Goal: Task Accomplishment & Management: Complete application form

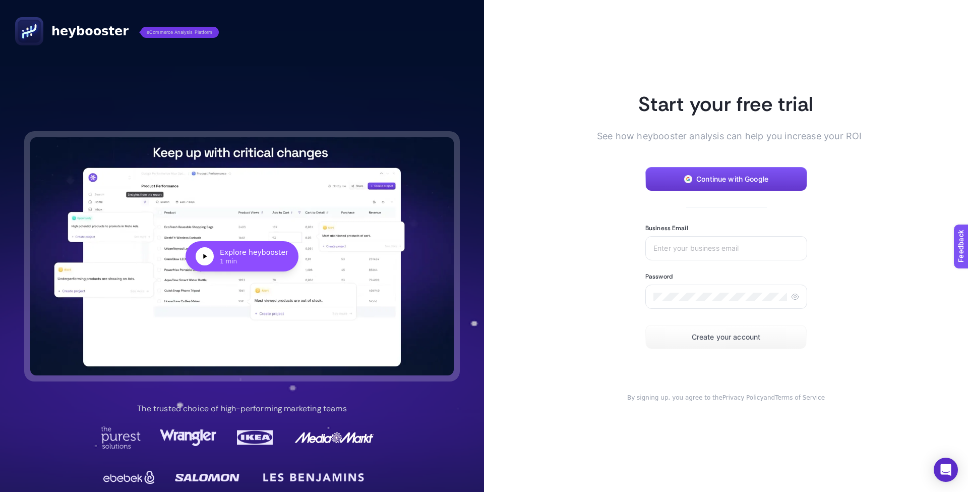
click at [730, 178] on span "Continue with Google" at bounding box center [732, 179] width 72 height 8
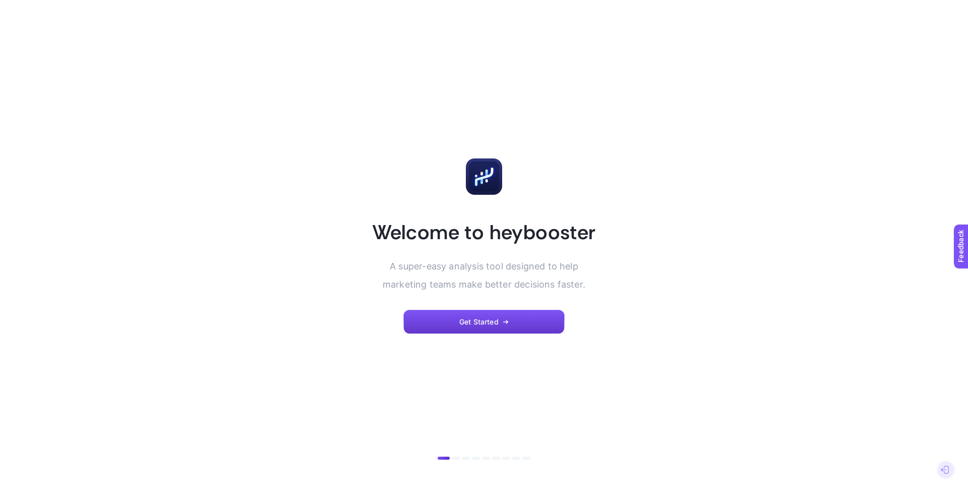
click at [477, 319] on span "Get Started" at bounding box center [478, 322] width 39 height 8
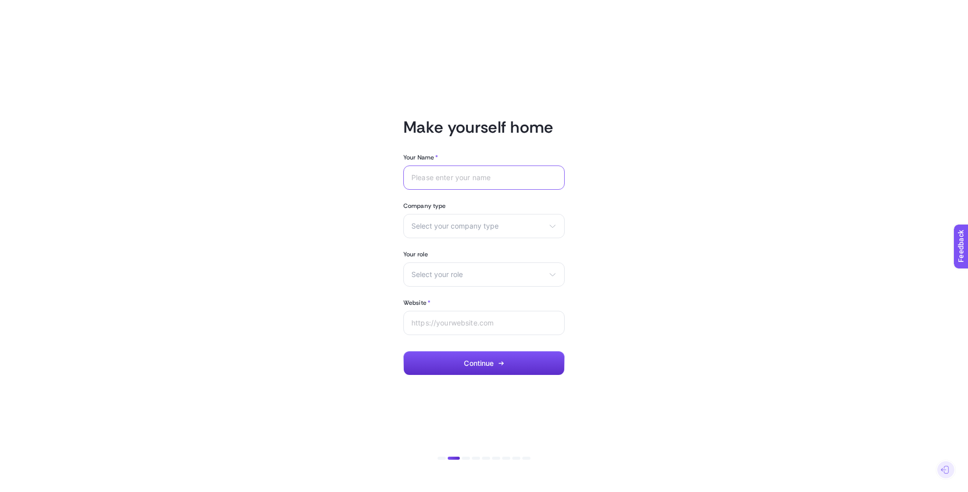
click at [490, 178] on input "Your Name *" at bounding box center [483, 177] width 145 height 8
type input "Yunus"
click at [492, 226] on span "Select your company type" at bounding box center [477, 226] width 133 height 8
click at [455, 223] on span "Select your company type" at bounding box center [477, 226] width 133 height 8
click at [449, 228] on span "Select your company type" at bounding box center [477, 226] width 133 height 8
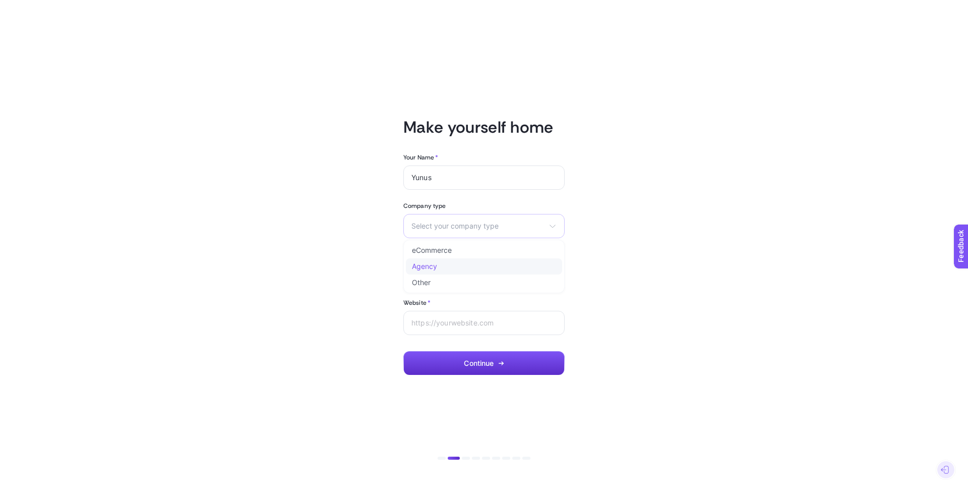
click at [454, 266] on li "Agency" at bounding box center [484, 266] width 156 height 16
click at [463, 230] on div "Agency eCommerce Agency Other" at bounding box center [483, 226] width 161 height 24
click at [462, 252] on li "eCommerce" at bounding box center [484, 250] width 156 height 16
click at [474, 269] on div "Select your role Marketing manager Digital consultant Facebook executive Social…" at bounding box center [483, 274] width 161 height 24
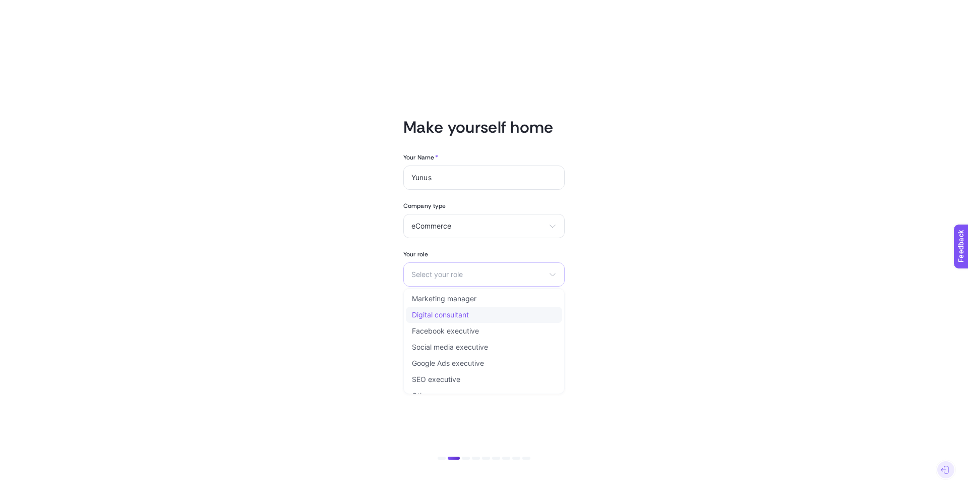
click at [478, 313] on li "Digital consultant" at bounding box center [484, 315] width 156 height 16
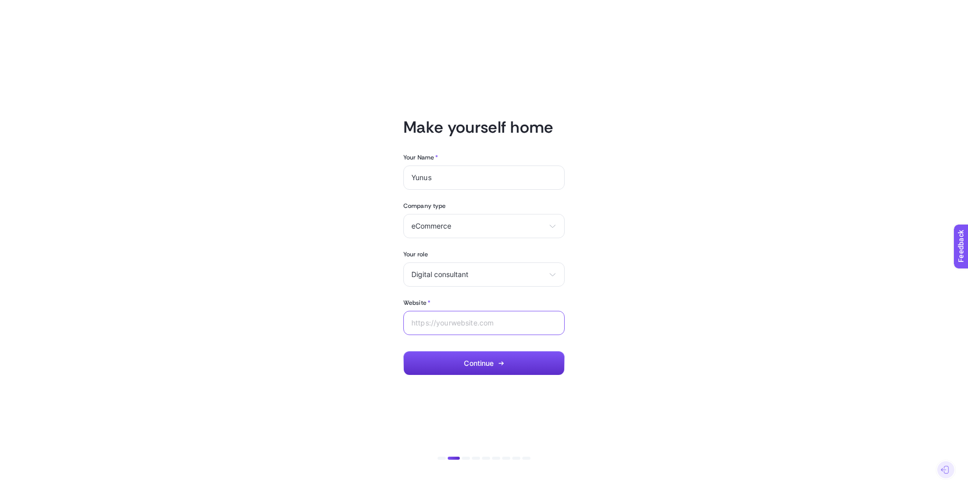
click at [492, 323] on input "Website *" at bounding box center [483, 323] width 145 height 8
type input "e"
type input "arjava.com.tr"
click at [501, 371] on button "Continue" at bounding box center [483, 363] width 161 height 24
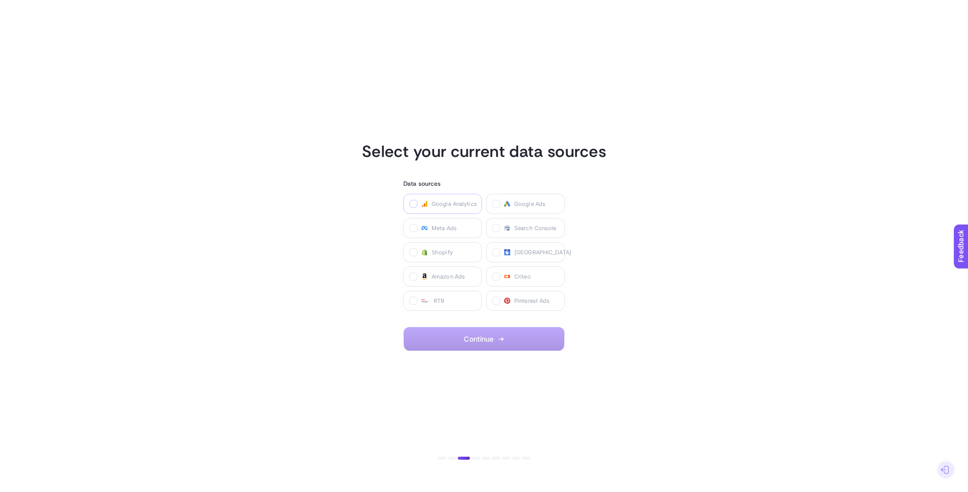
click at [413, 204] on icon at bounding box center [413, 204] width 5 height 5
click at [0, 0] on Analytics "checkbox" at bounding box center [0, 0] width 0 height 0
click at [494, 203] on icon at bounding box center [496, 204] width 5 height 5
click at [0, 0] on Ads "checkbox" at bounding box center [0, 0] width 0 height 0
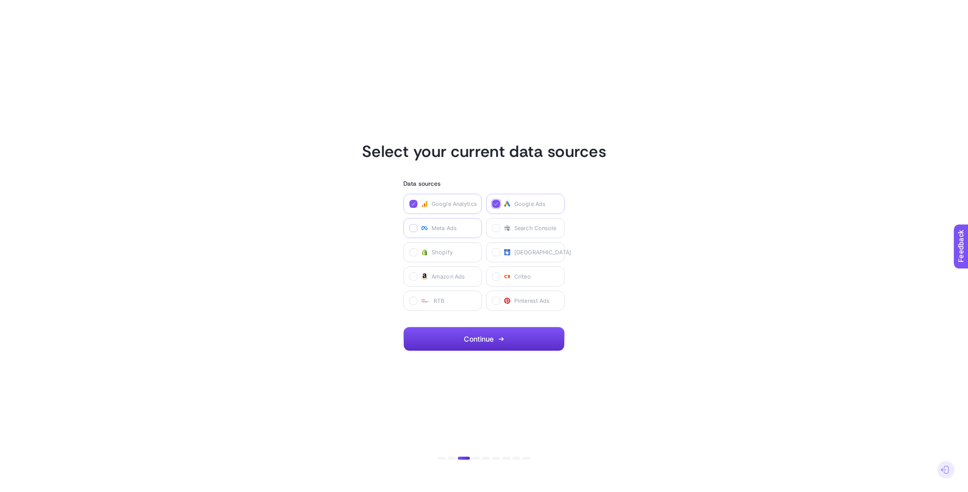
click at [412, 227] on icon at bounding box center [413, 228] width 5 height 5
click at [0, 0] on Ads "checkbox" at bounding box center [0, 0] width 0 height 0
click at [495, 227] on icon at bounding box center [496, 228] width 5 height 5
click at [0, 0] on Console "checkbox" at bounding box center [0, 0] width 0 height 0
click at [667, 264] on section "Select your current data sources Data sources Google Analytics Google Ads Meta …" at bounding box center [484, 246] width 702 height 210
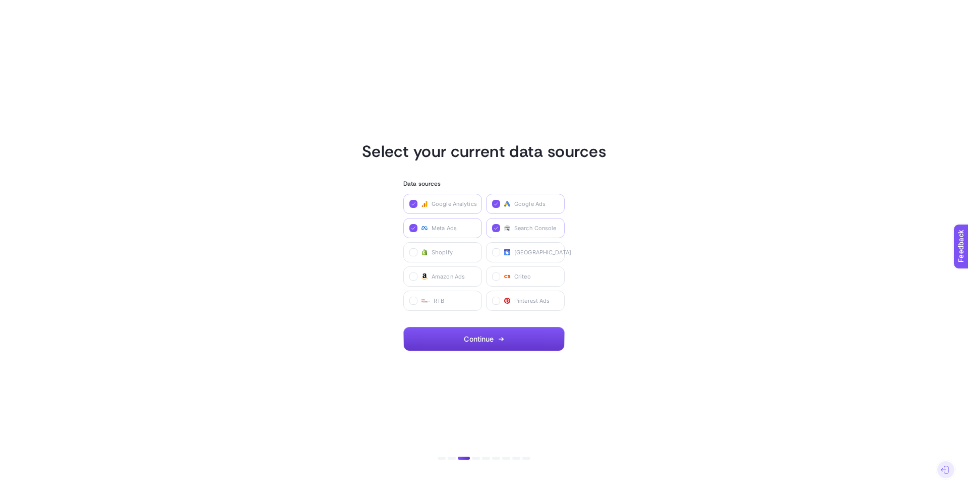
click at [503, 334] on button "Continue" at bounding box center [483, 339] width 161 height 24
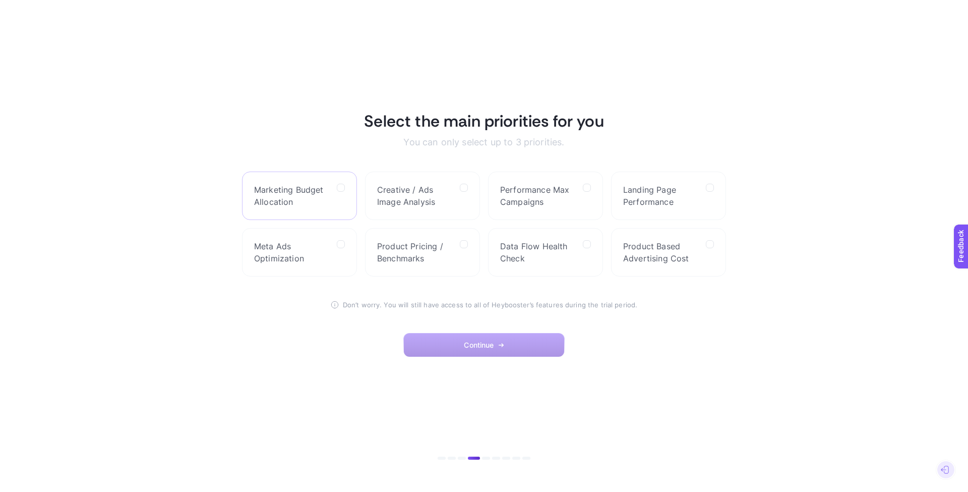
click at [335, 196] on label "Marketing Budget Allocation" at bounding box center [299, 195] width 115 height 48
click at [0, 0] on Allocation "checkbox" at bounding box center [0, 0] width 0 height 0
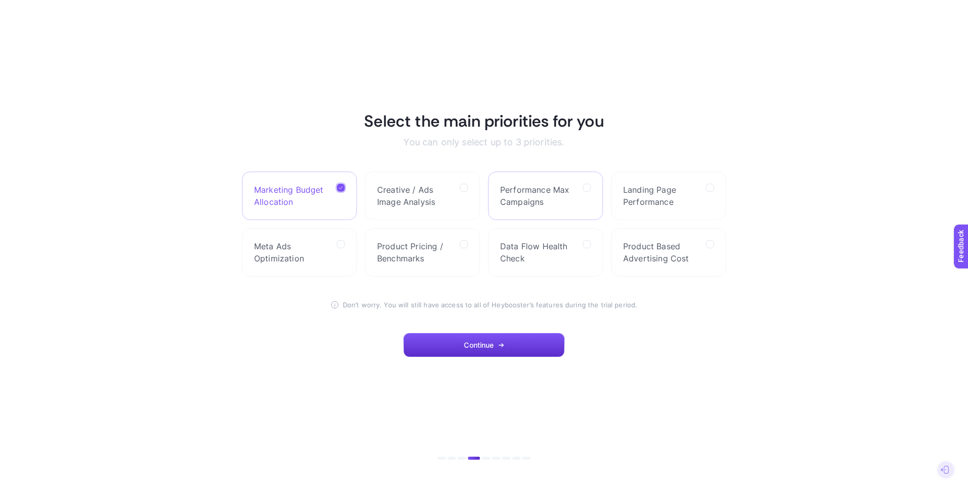
click at [587, 205] on div at bounding box center [587, 196] width 8 height 24
click at [0, 0] on Campaigns "checkbox" at bounding box center [0, 0] width 0 height 0
click at [453, 205] on label "Creative / Ads Image Analysis" at bounding box center [422, 195] width 115 height 48
click at [0, 0] on Analysis "checkbox" at bounding box center [0, 0] width 0 height 0
click at [668, 213] on label "Landing Page Performance" at bounding box center [668, 195] width 115 height 48
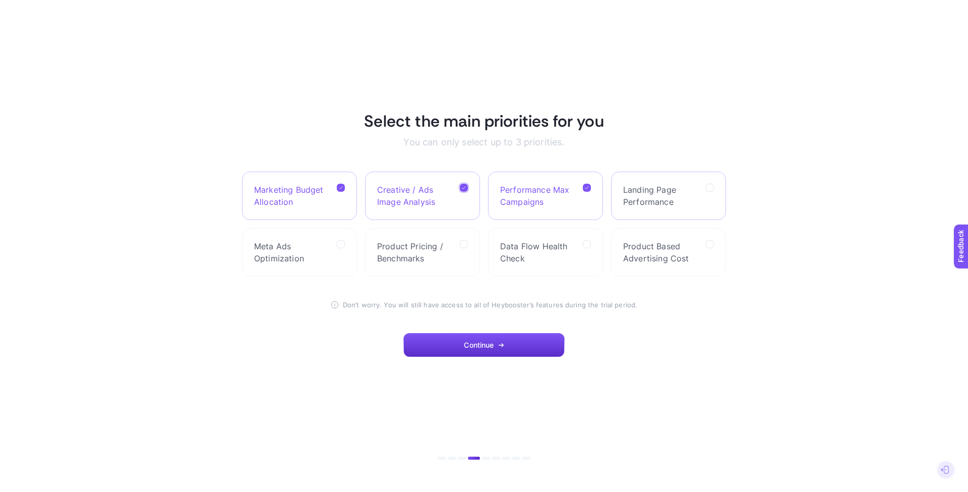
click at [0, 0] on Performance "checkbox" at bounding box center [0, 0] width 0 height 0
click at [699, 195] on label "Landing Page Performance" at bounding box center [668, 195] width 115 height 48
click at [0, 0] on Performance "checkbox" at bounding box center [0, 0] width 0 height 0
click at [713, 188] on label at bounding box center [710, 188] width 8 height 8
click at [0, 0] on Performance "checkbox" at bounding box center [0, 0] width 0 height 0
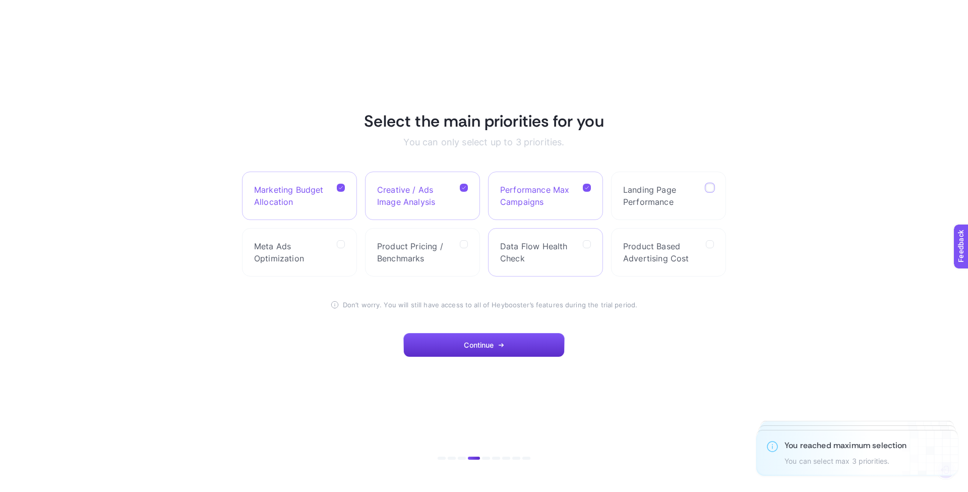
click at [542, 266] on label "Data Flow Health Check" at bounding box center [545, 252] width 115 height 48
click at [0, 0] on Check "checkbox" at bounding box center [0, 0] width 0 height 0
click at [595, 237] on label "Data Flow Health Check" at bounding box center [545, 252] width 115 height 48
click at [0, 0] on Check "checkbox" at bounding box center [0, 0] width 0 height 0
click at [544, 200] on span "Performance Max Campaigns" at bounding box center [537, 196] width 75 height 24
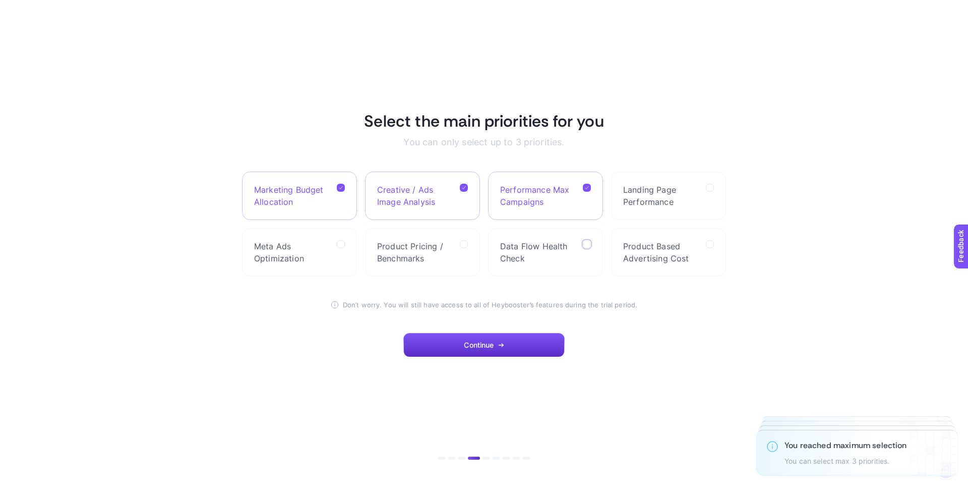
click at [0, 0] on Campaigns "checkbox" at bounding box center [0, 0] width 0 height 0
click at [438, 201] on span "Creative / Ads Image Analysis" at bounding box center [414, 196] width 75 height 24
click at [0, 0] on Analysis "checkbox" at bounding box center [0, 0] width 0 height 0
click at [554, 199] on span "Performance Max Campaigns" at bounding box center [537, 196] width 75 height 24
click at [0, 0] on Campaigns "checkbox" at bounding box center [0, 0] width 0 height 0
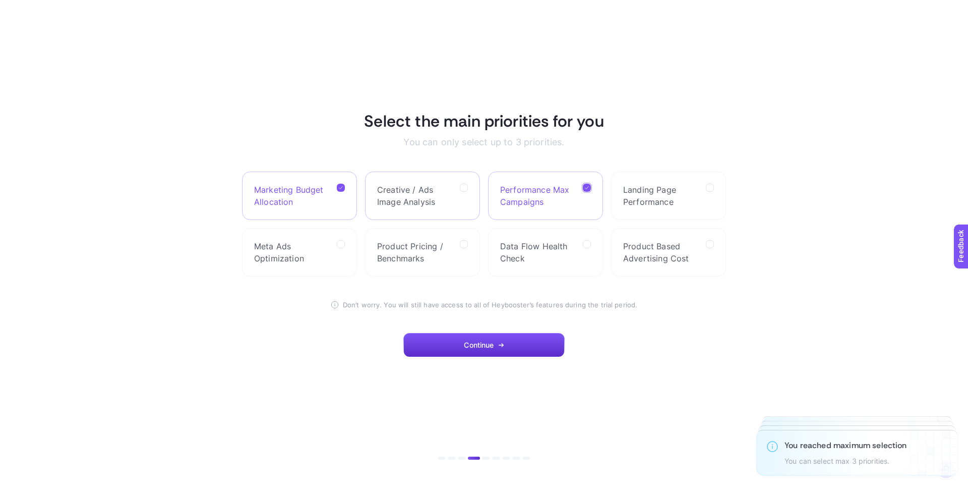
click at [461, 197] on div at bounding box center [464, 196] width 8 height 24
click at [0, 0] on Analysis "checkbox" at bounding box center [0, 0] width 0 height 0
click at [466, 201] on div at bounding box center [464, 196] width 8 height 24
click at [0, 0] on Analysis "checkbox" at bounding box center [0, 0] width 0 height 0
click at [288, 245] on span "Meta Ads Optimization" at bounding box center [291, 252] width 75 height 24
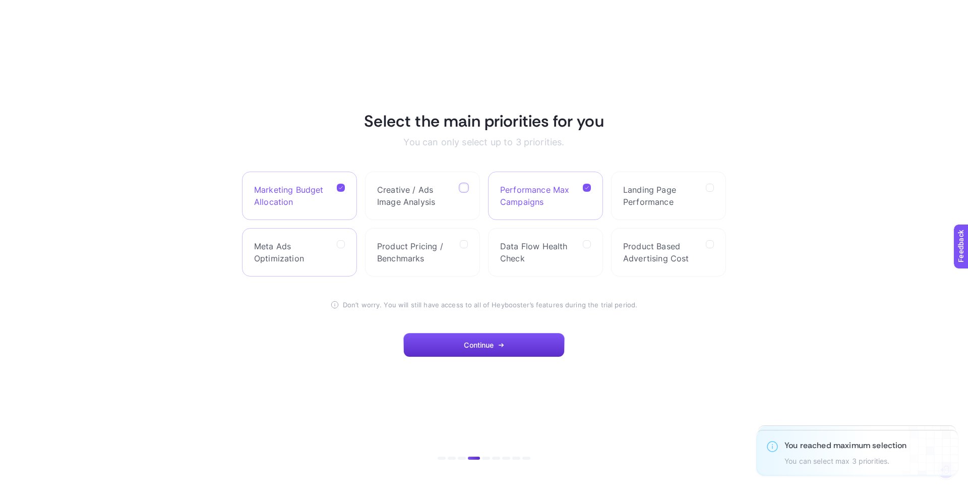
click at [0, 0] on Optimization "checkbox" at bounding box center [0, 0] width 0 height 0
click at [455, 252] on label "Product Pricing / Benchmarks" at bounding box center [422, 252] width 115 height 48
click at [0, 0] on Benchmarks "checkbox" at bounding box center [0, 0] width 0 height 0
click at [455, 240] on label "Product Pricing / Benchmarks" at bounding box center [422, 252] width 115 height 48
click at [0, 0] on Benchmarks "checkbox" at bounding box center [0, 0] width 0 height 0
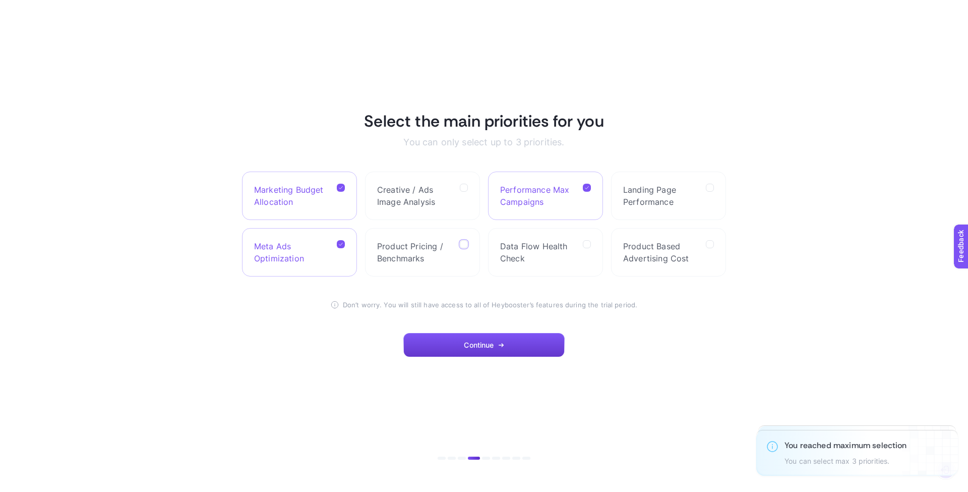
click at [535, 344] on button "Continue" at bounding box center [483, 345] width 161 height 24
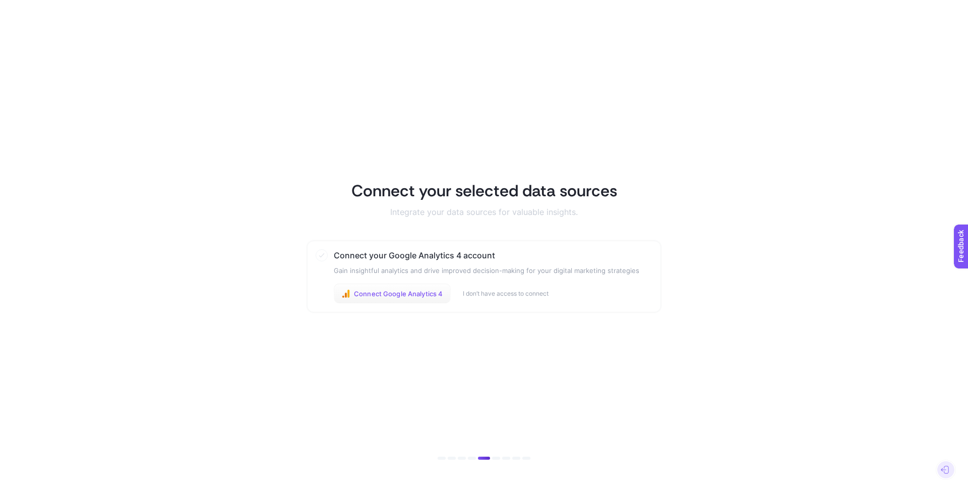
click at [380, 295] on span "Connect Google Analytics 4" at bounding box center [398, 293] width 89 height 8
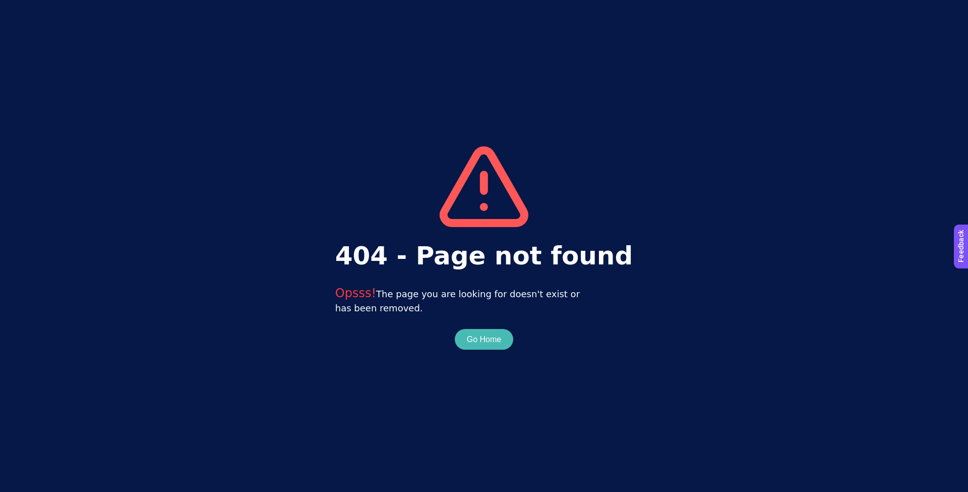
click at [490, 352] on main "404 - Page not found Opsss! The page you are looking for doesn't exist or has b…" at bounding box center [484, 246] width 968 height 492
click at [490, 344] on button "Go Home" at bounding box center [484, 339] width 34 height 12
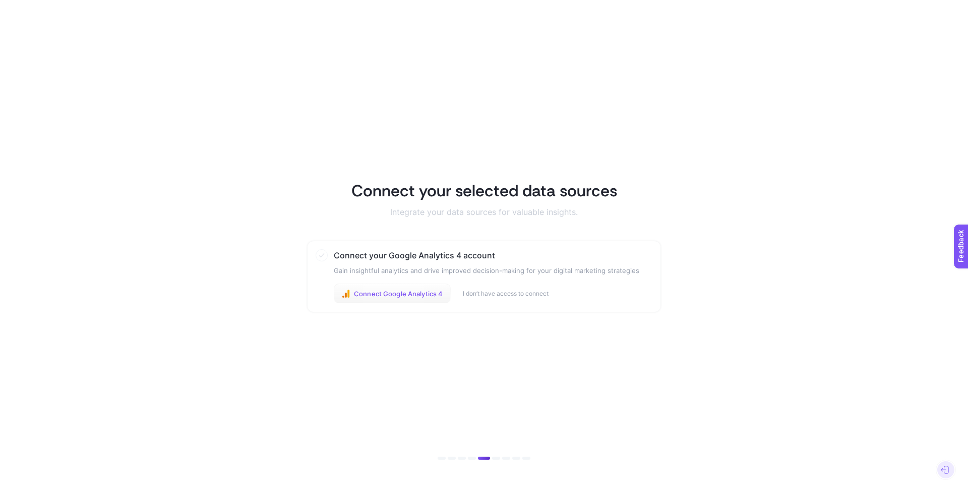
click at [420, 295] on span "Connect Google Analytics 4" at bounding box center [398, 293] width 89 height 8
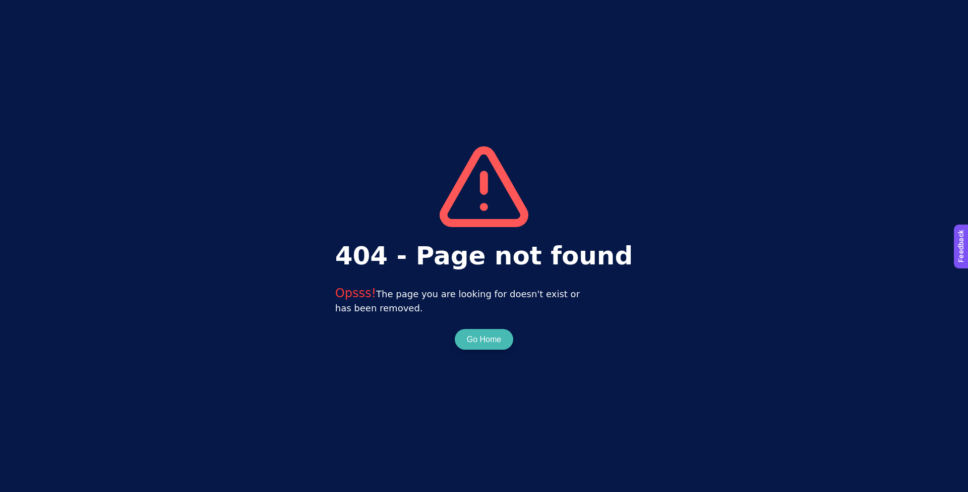
click at [506, 337] on span "Go Home" at bounding box center [484, 339] width 58 height 21
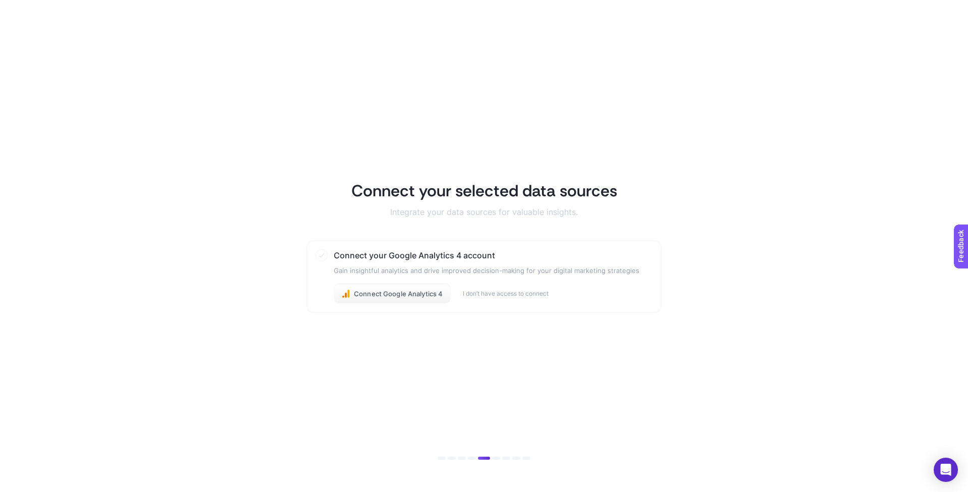
drag, startPoint x: 388, startPoint y: 292, endPoint x: 346, endPoint y: 242, distance: 65.1
click at [346, 242] on section "Connect your Google Analytics 4 account Gain insightful analytics and drive imp…" at bounding box center [484, 276] width 353 height 71
click at [397, 287] on button "Connect Google Analytics 4" at bounding box center [392, 293] width 117 height 20
